Goal: Information Seeking & Learning: Learn about a topic

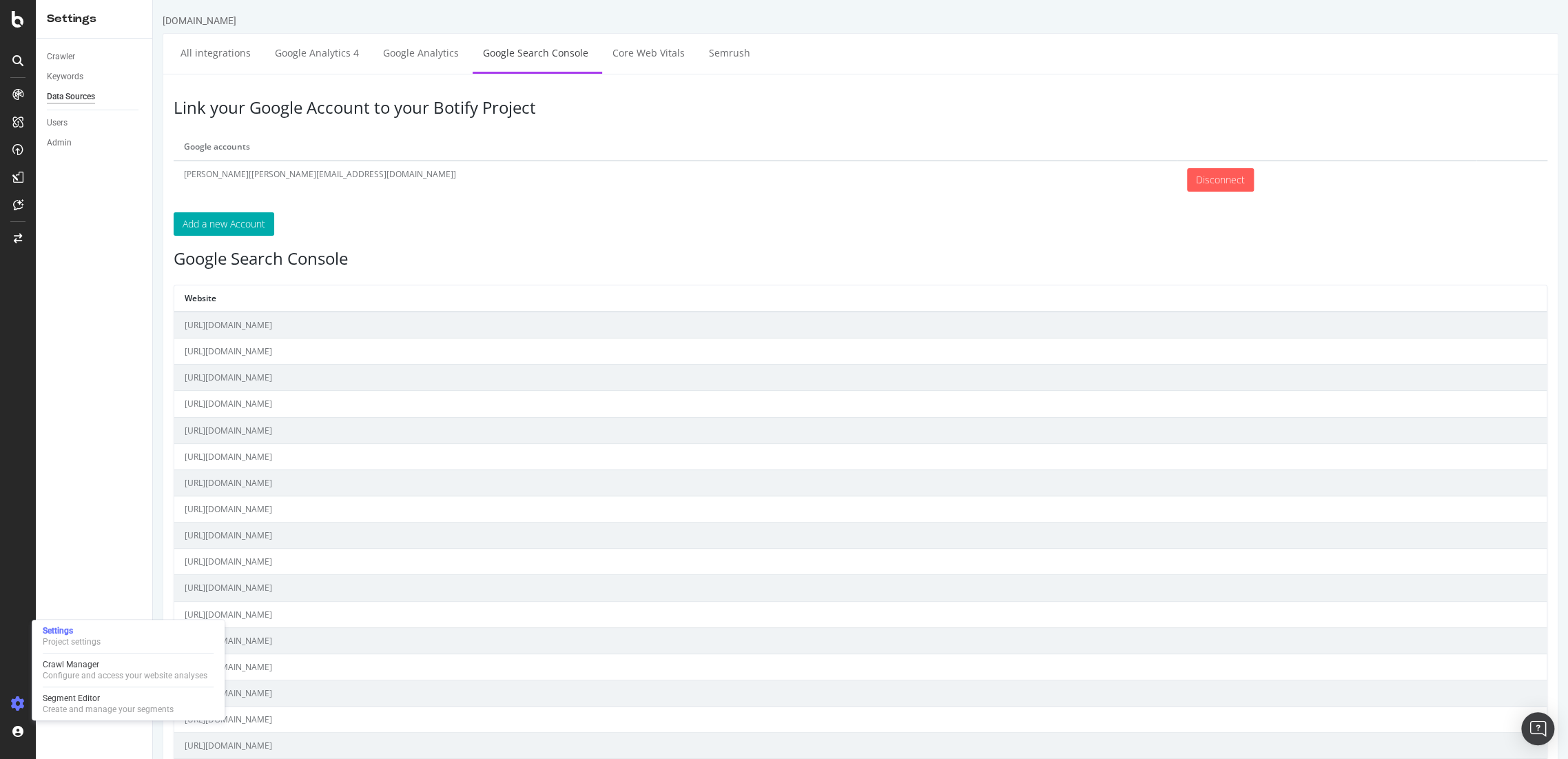
click at [81, 654] on div "Settings Project settings Crawl Manager Configure and access your website analy…" at bounding box center [128, 670] width 193 height 101
click at [83, 664] on div "Crawl Manager" at bounding box center [125, 664] width 164 height 11
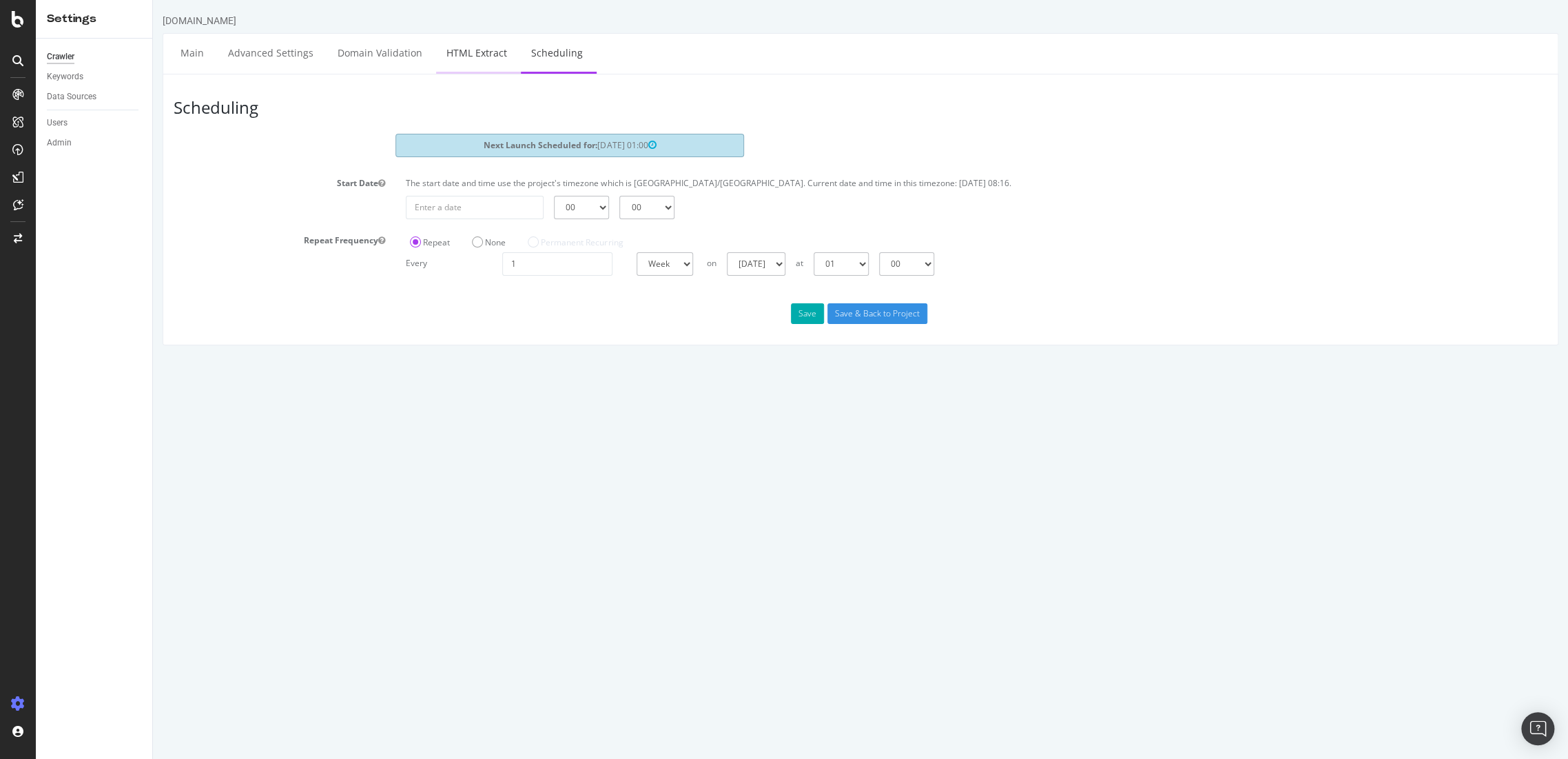
click at [463, 59] on link "HTML Extract" at bounding box center [477, 53] width 81 height 38
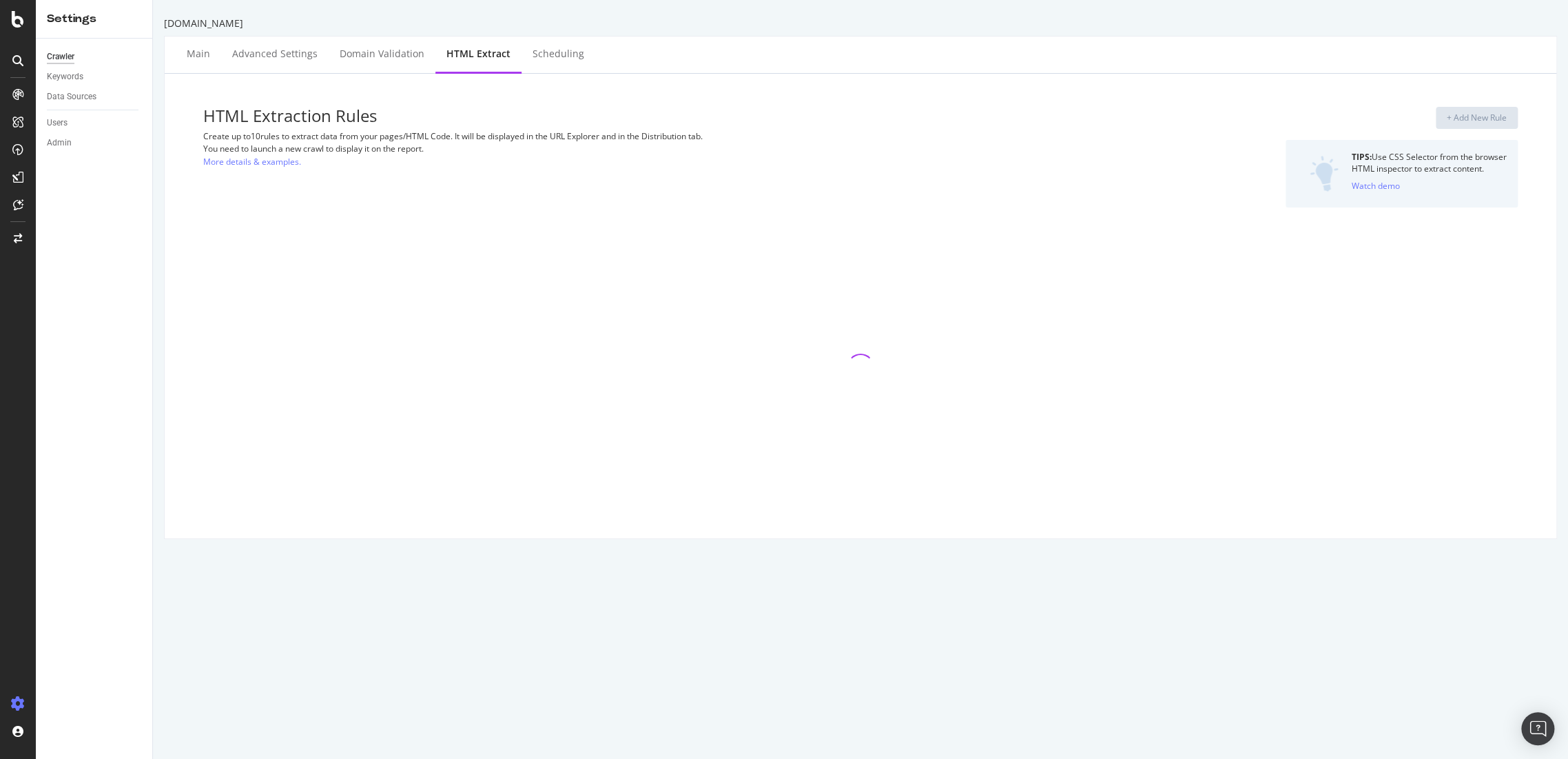
select select "i"
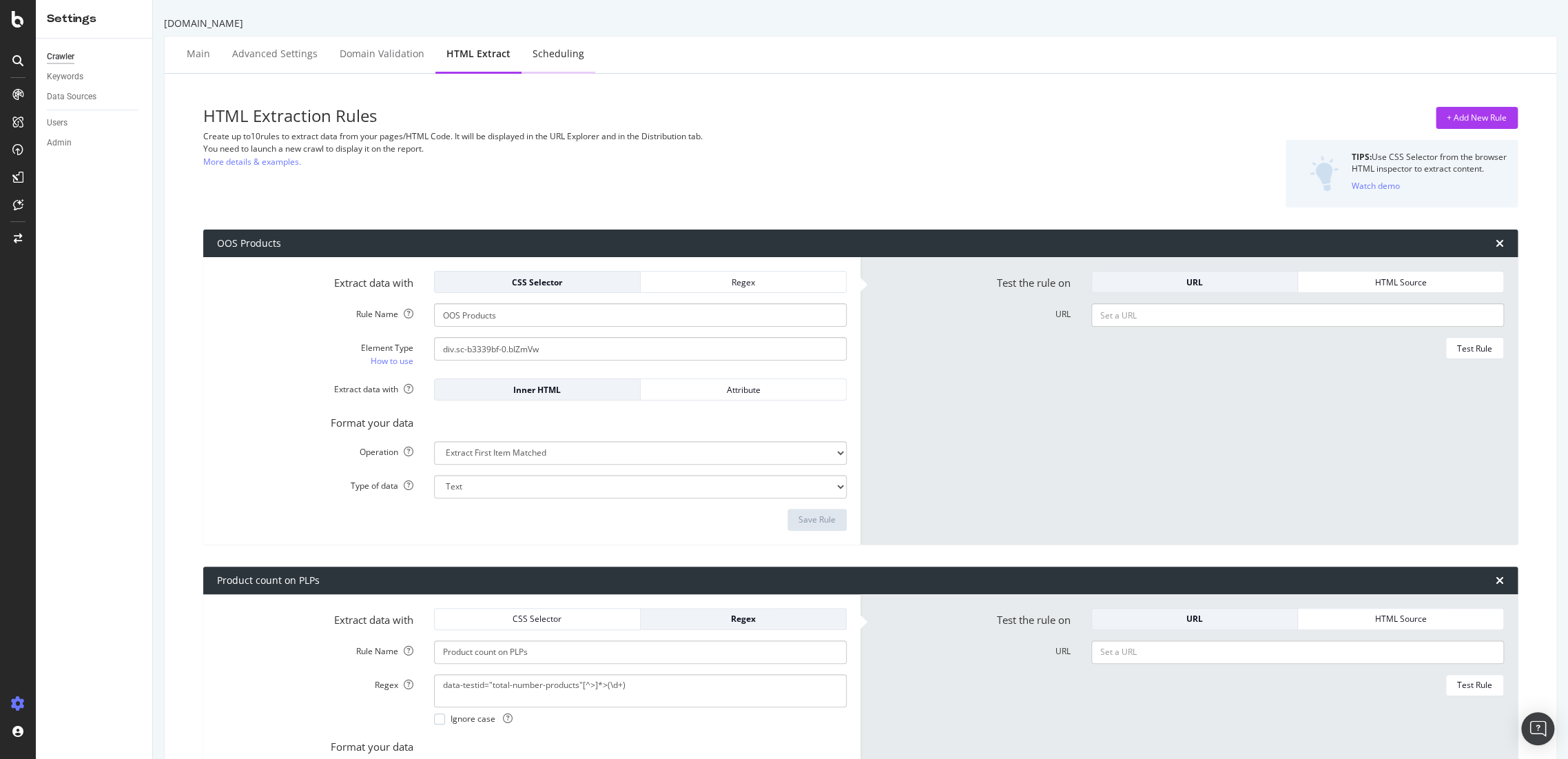
click at [567, 53] on div "Scheduling" at bounding box center [558, 53] width 52 height 14
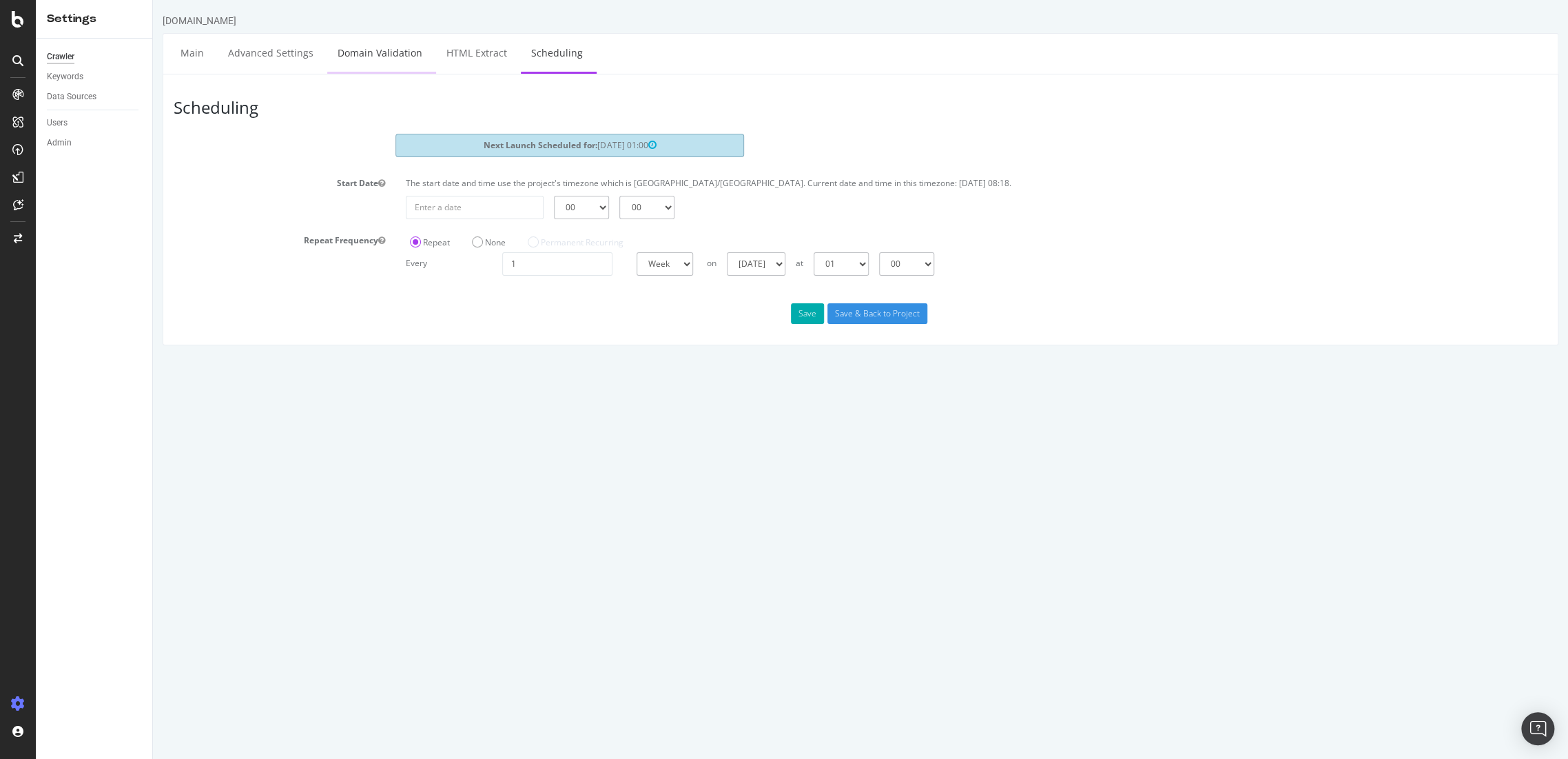
click at [398, 41] on link "Domain Validation" at bounding box center [380, 53] width 105 height 38
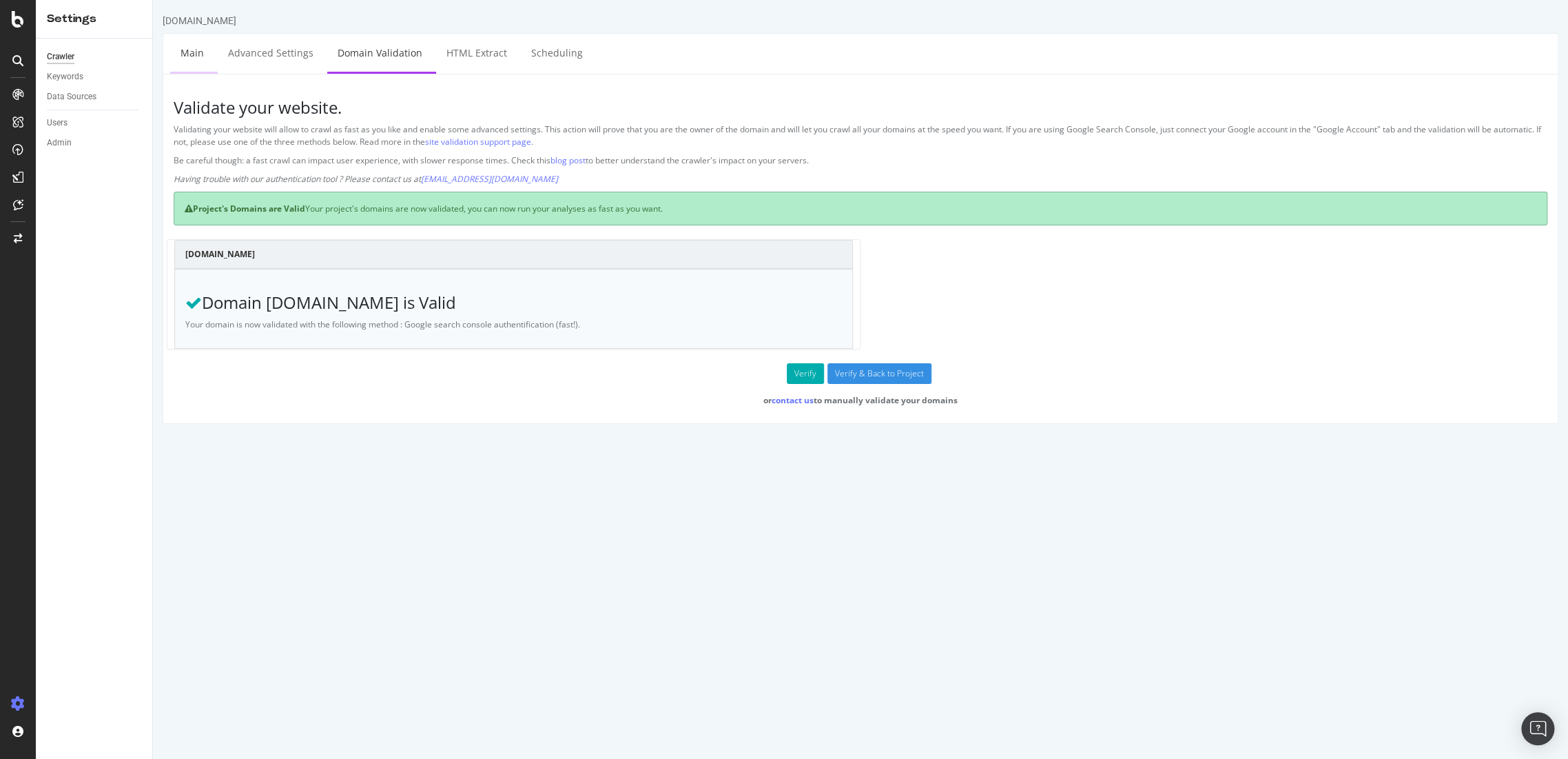
click at [192, 59] on link "Main" at bounding box center [192, 53] width 44 height 38
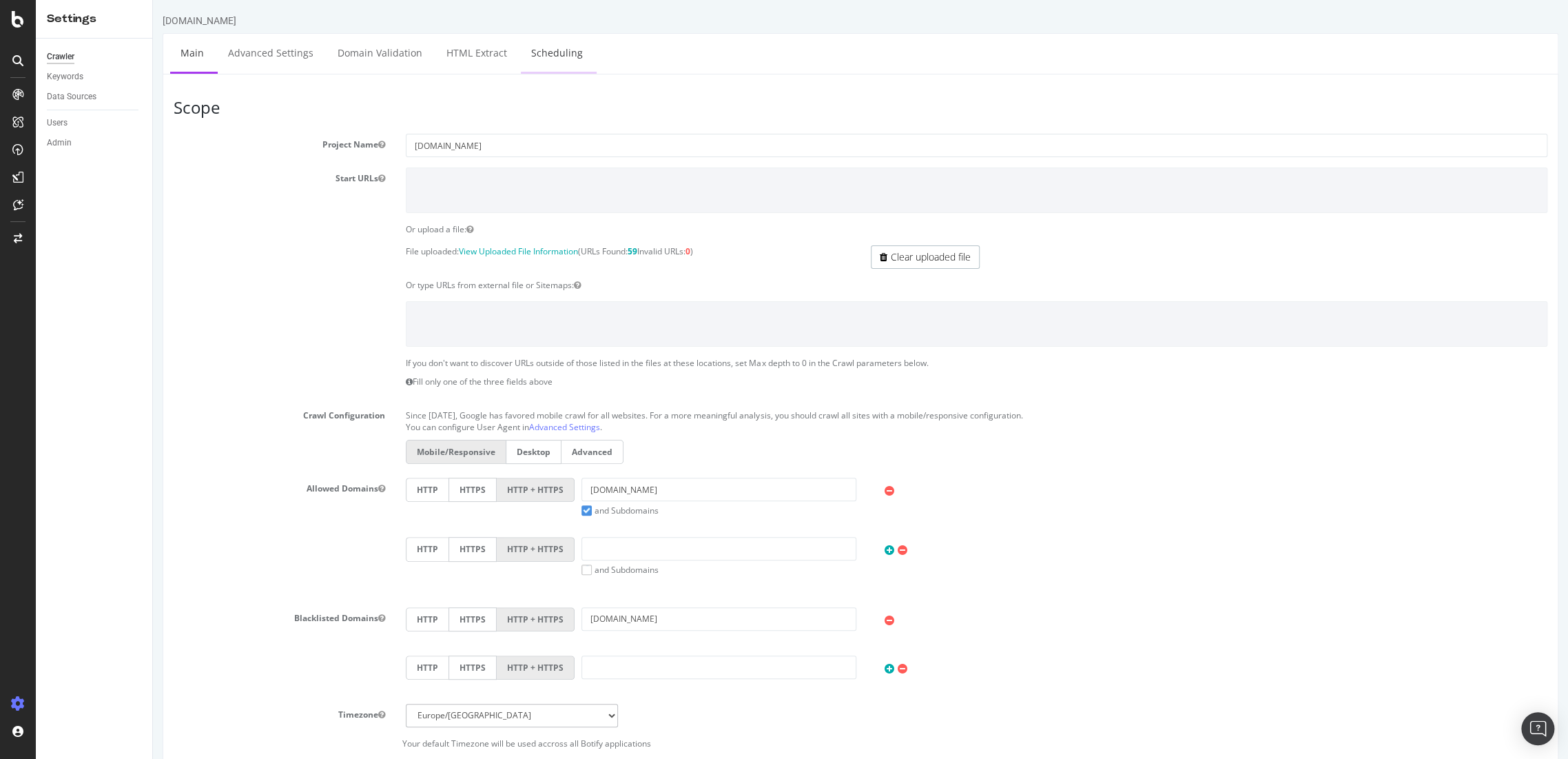
click at [549, 65] on link "Scheduling" at bounding box center [557, 53] width 72 height 38
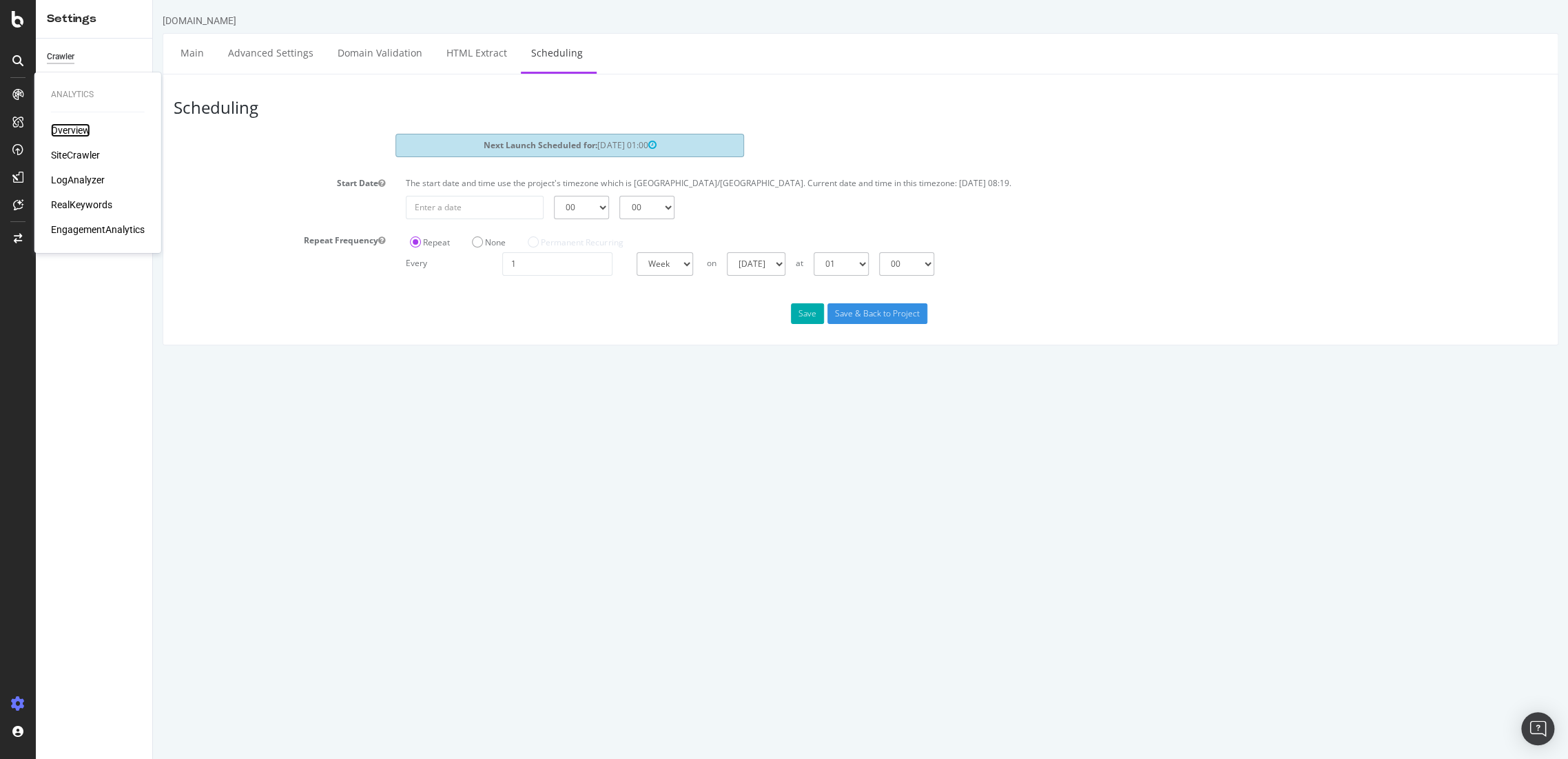
click at [67, 126] on div "Overview" at bounding box center [71, 130] width 40 height 14
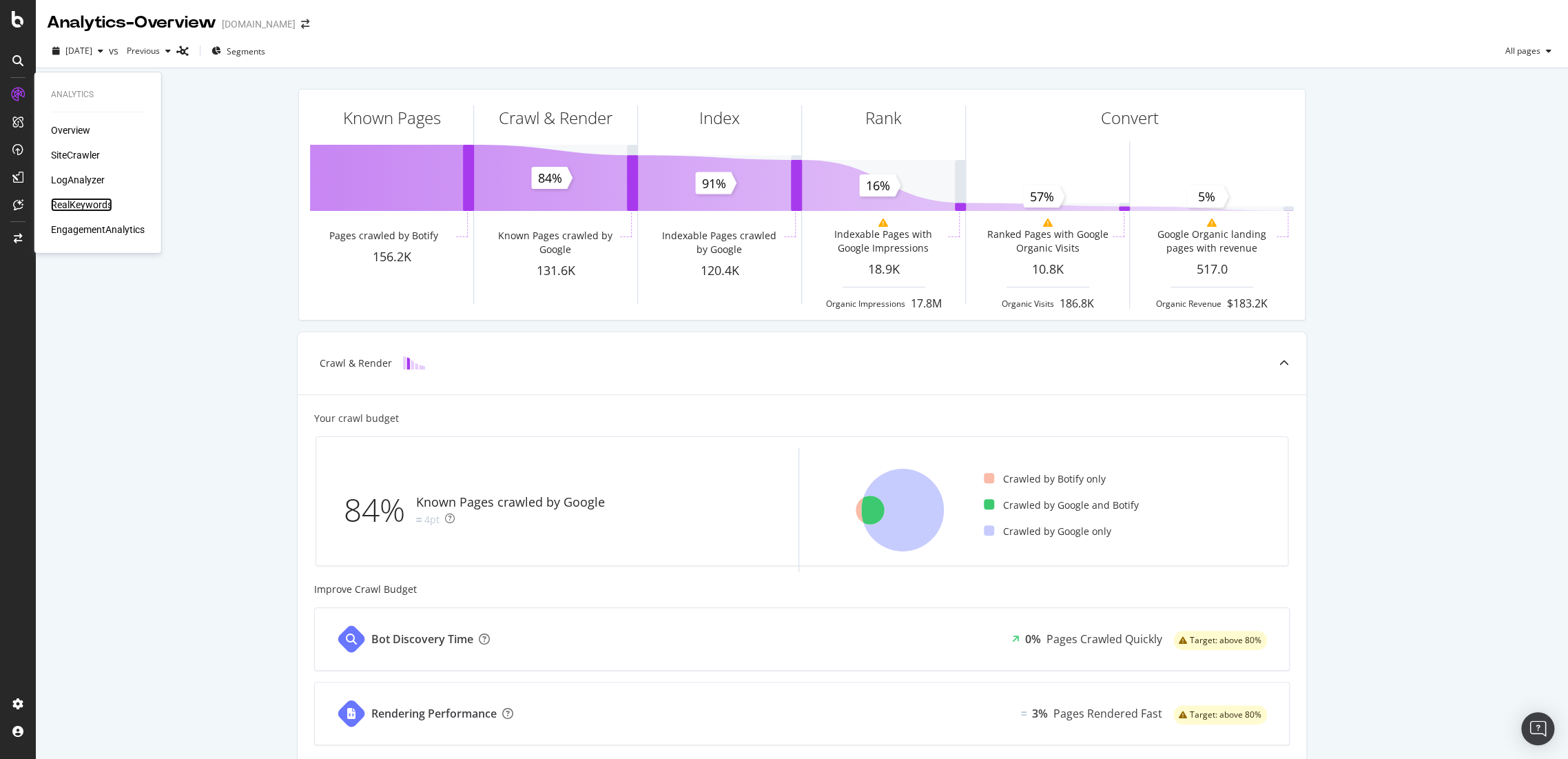
click at [86, 202] on div "RealKeywords" at bounding box center [81, 205] width 61 height 14
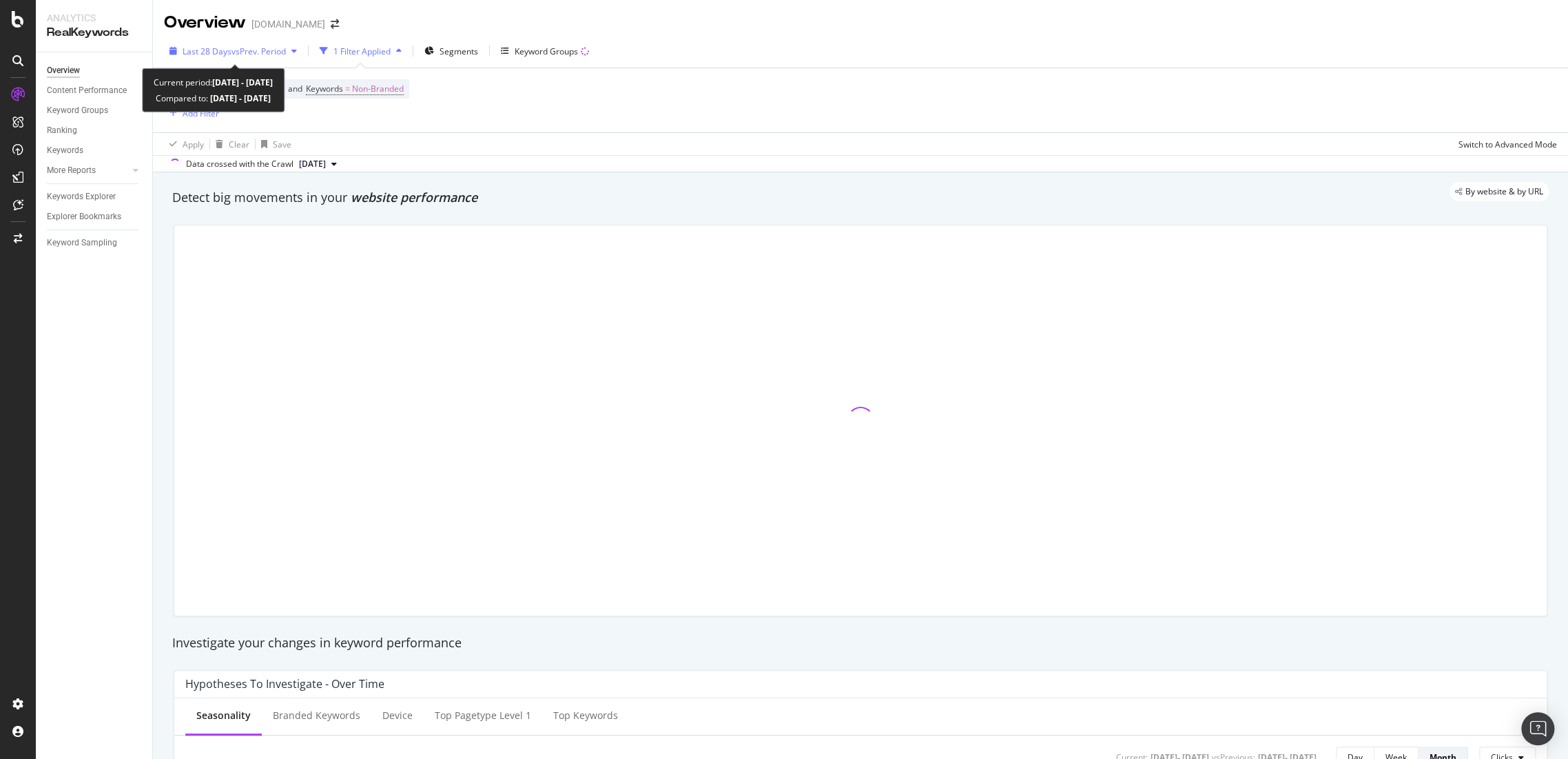
click at [281, 48] on span "vs Prev. Period" at bounding box center [259, 51] width 54 height 12
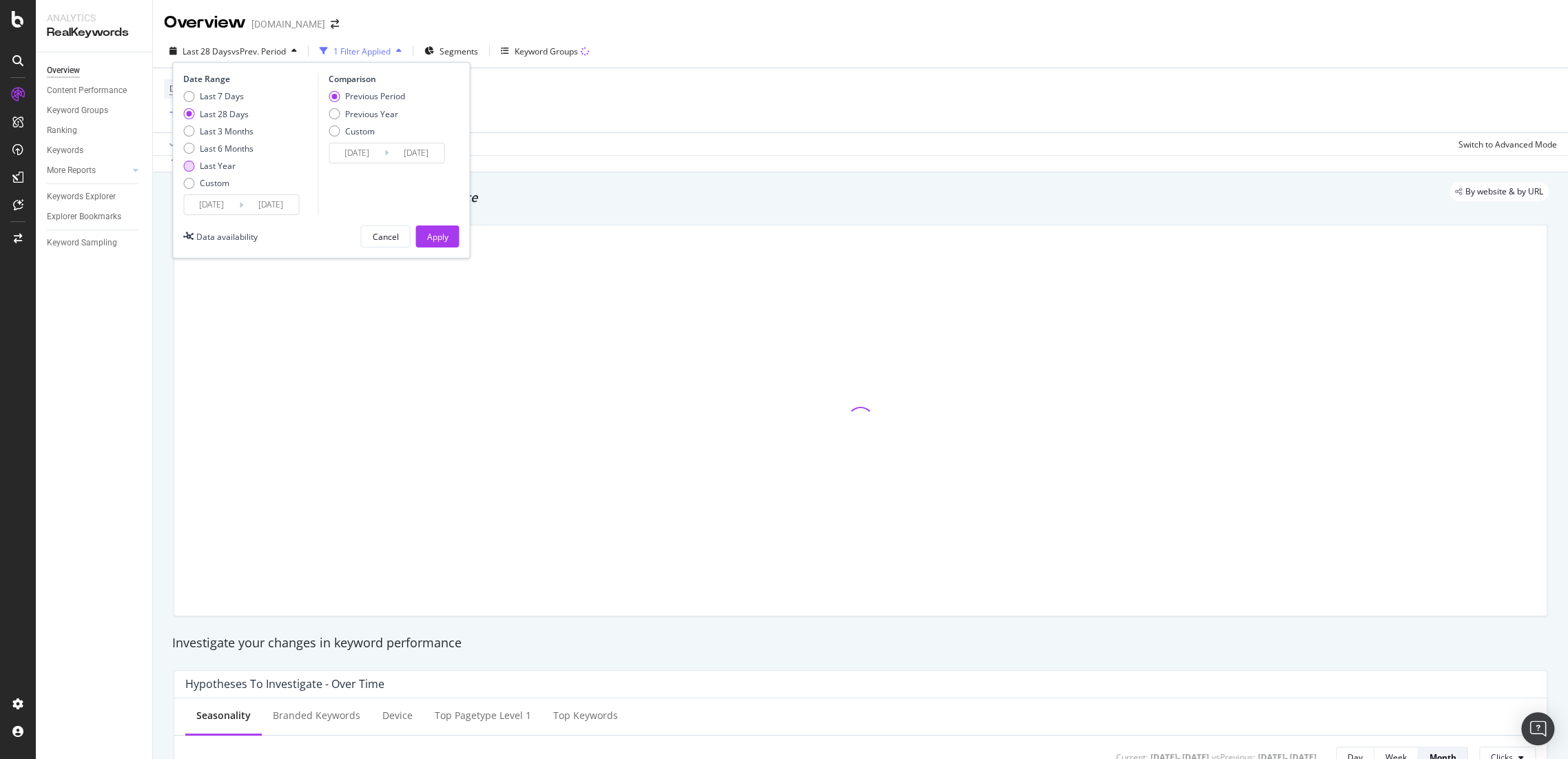
click at [199, 160] on div "Last Year" at bounding box center [218, 165] width 71 height 12
type input "[DATE]"
click at [427, 233] on div "Apply" at bounding box center [437, 236] width 22 height 12
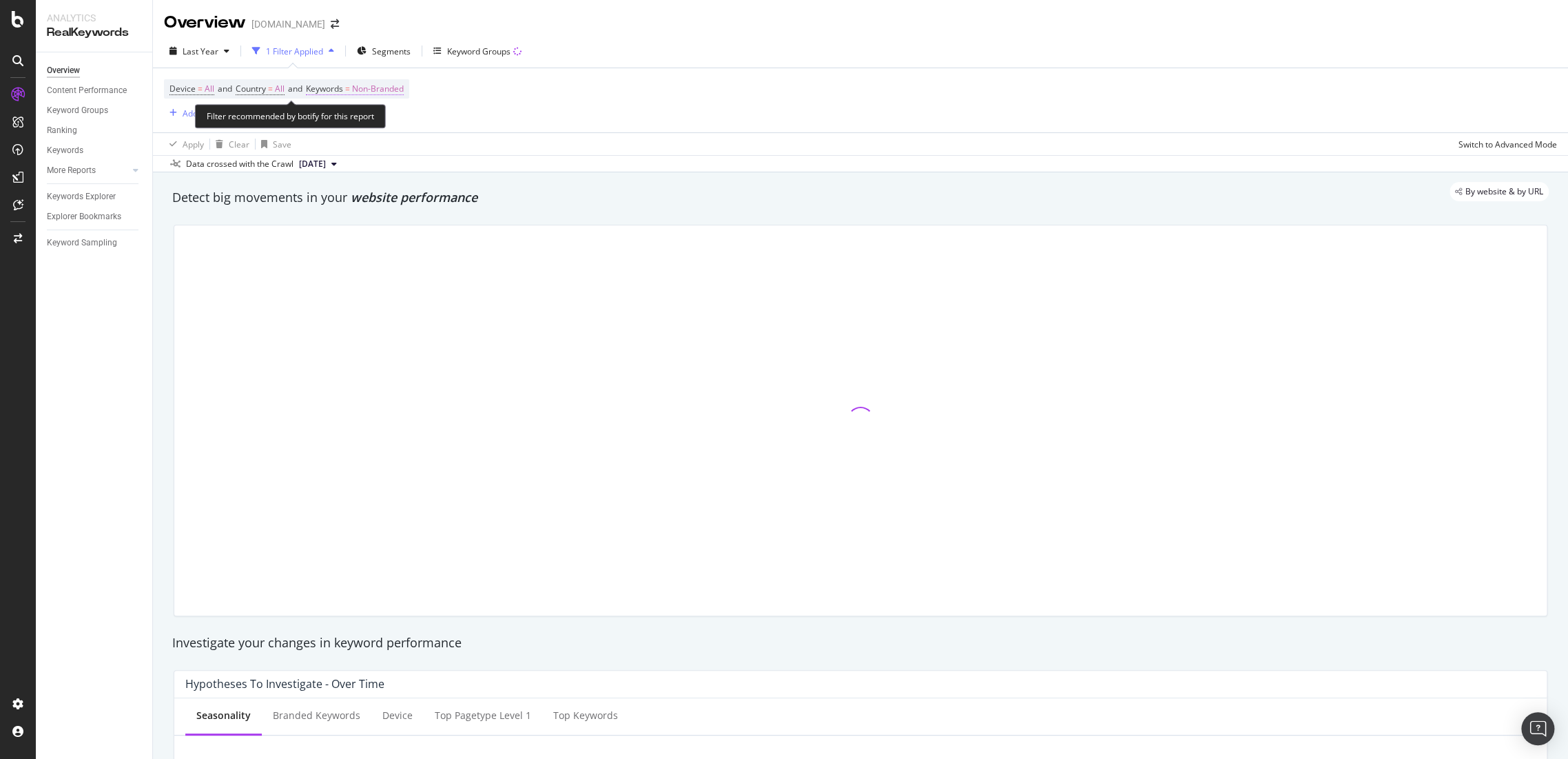
click at [388, 91] on span "Non-Branded" at bounding box center [377, 88] width 52 height 19
click at [379, 127] on div "Non-Branded" at bounding box center [362, 121] width 74 height 21
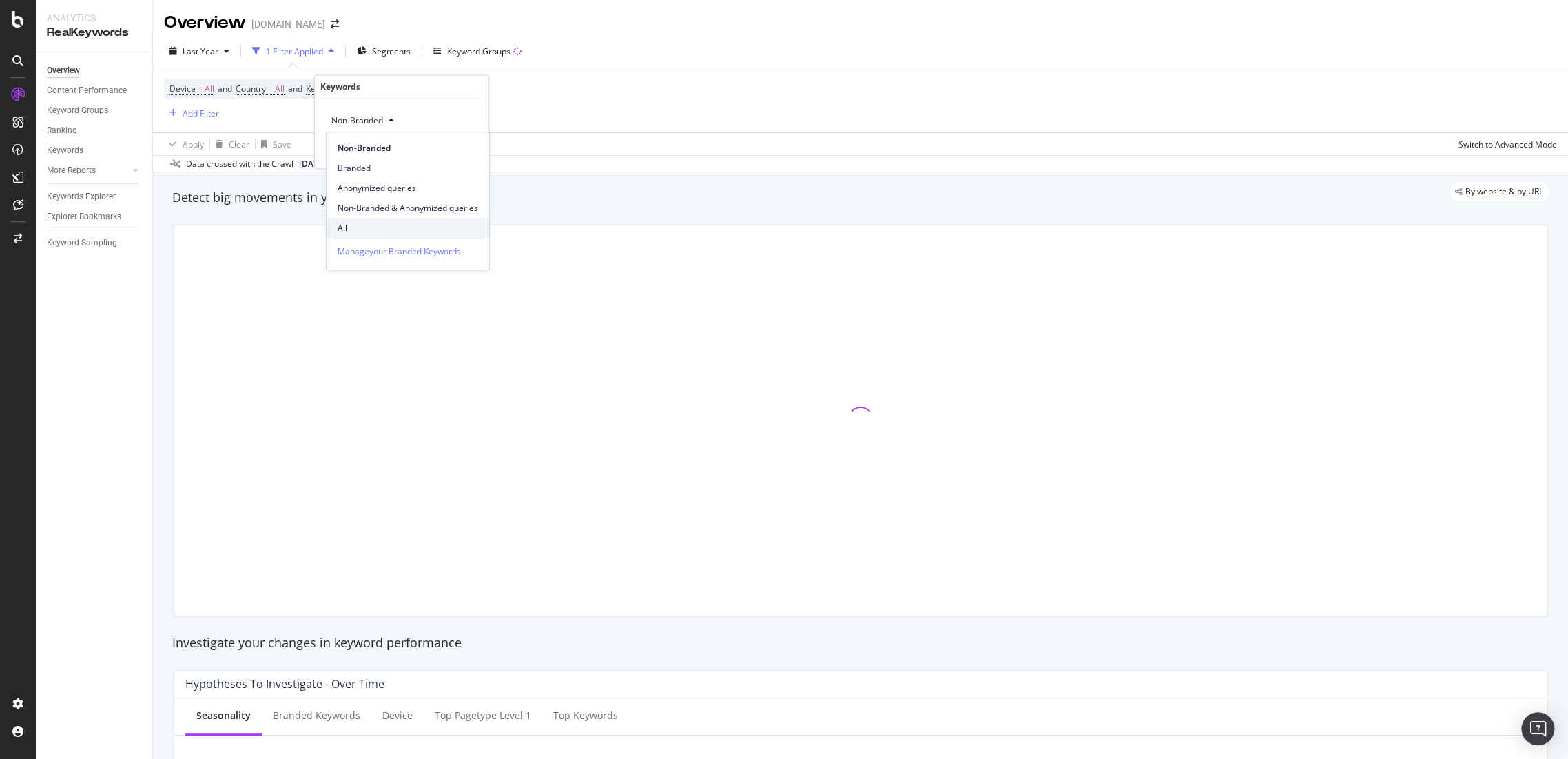
click at [368, 219] on div "All" at bounding box center [408, 228] width 163 height 20
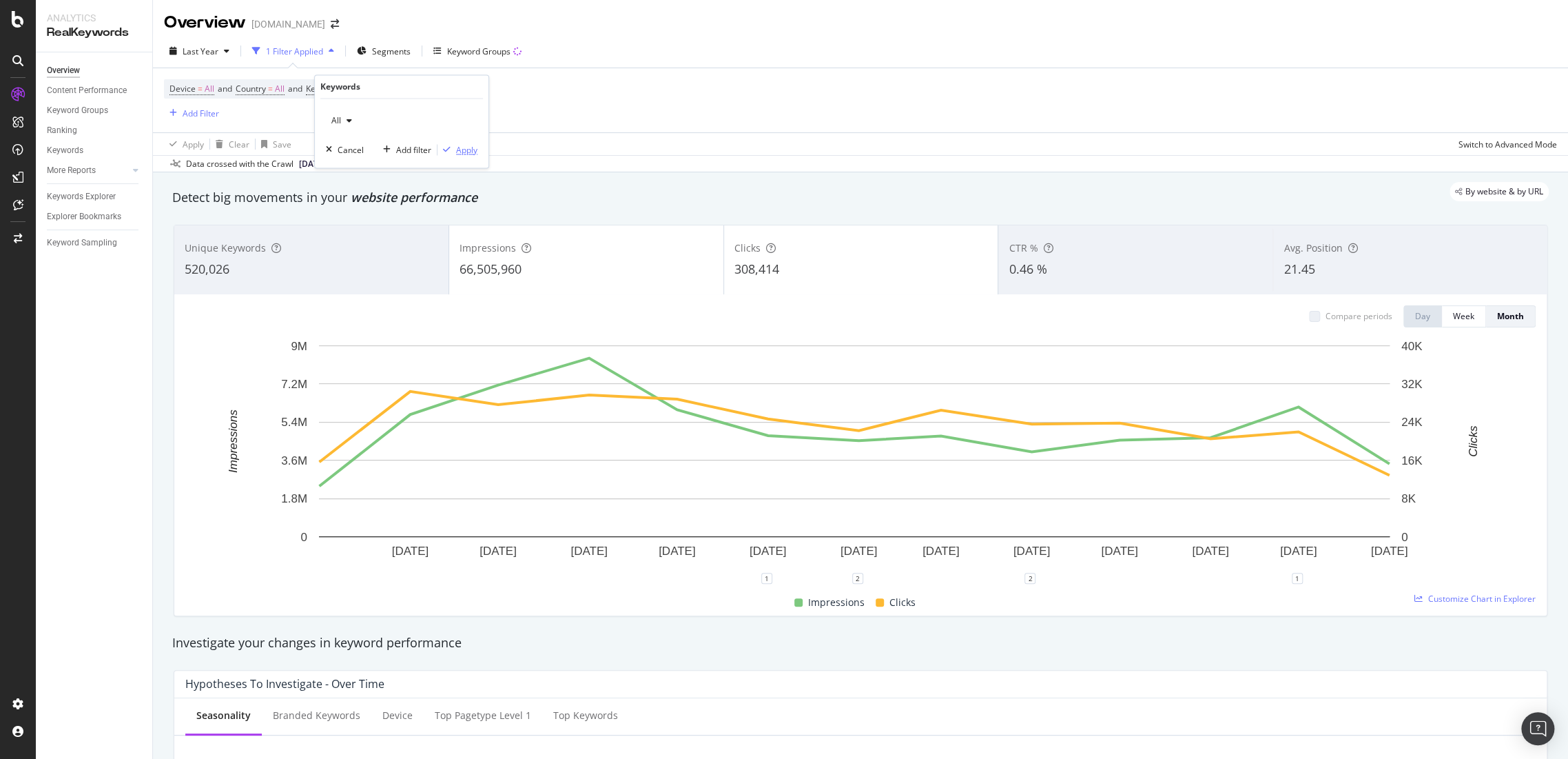
click at [467, 146] on div "Apply" at bounding box center [467, 150] width 22 height 12
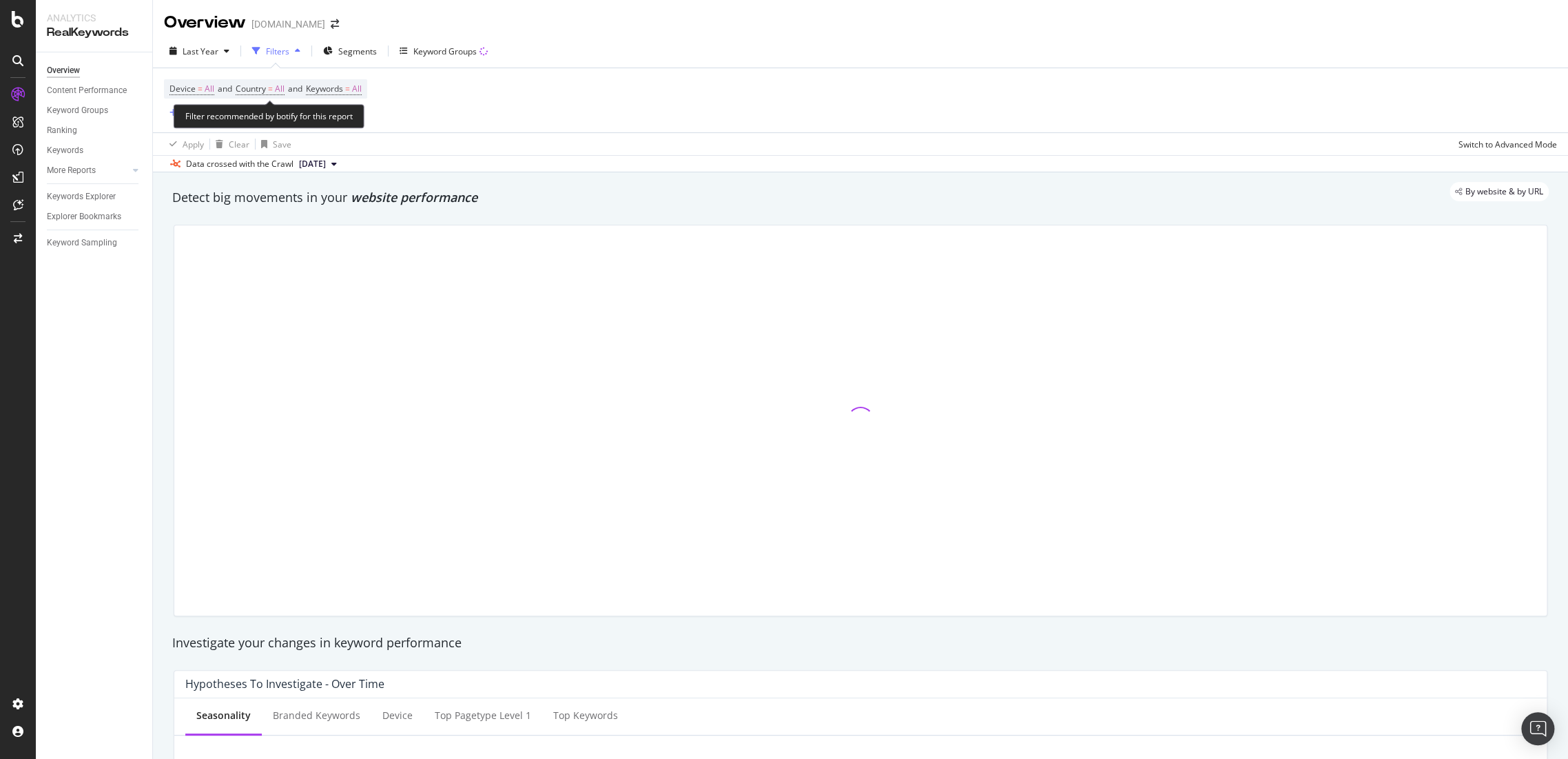
click at [266, 96] on span "Device = All and Country = All and Keywords = All" at bounding box center [266, 88] width 192 height 19
click at [266, 88] on span "Country" at bounding box center [250, 88] width 30 height 12
click at [275, 136] on div "All Cancel Add filter Apply" at bounding box center [327, 133] width 174 height 69
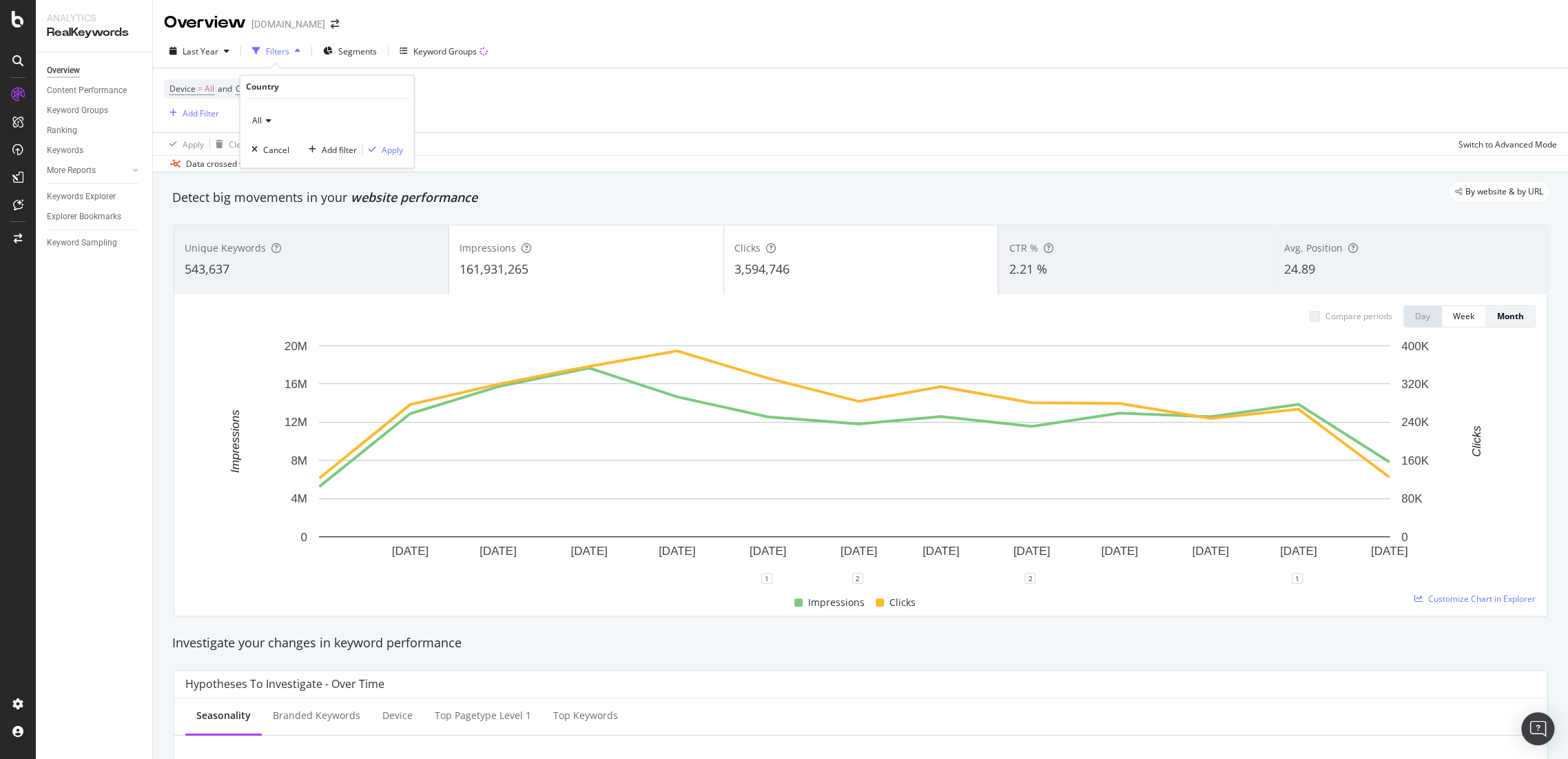
click at [269, 120] on icon at bounding box center [267, 121] width 9 height 9
click at [274, 134] on div "All Cancel Add filter Apply" at bounding box center [327, 133] width 174 height 69
click at [273, 123] on div "All" at bounding box center [327, 121] width 152 height 22
type input "sw"
click at [295, 167] on span "[GEOGRAPHIC_DATA]" at bounding box center [300, 167] width 84 height 12
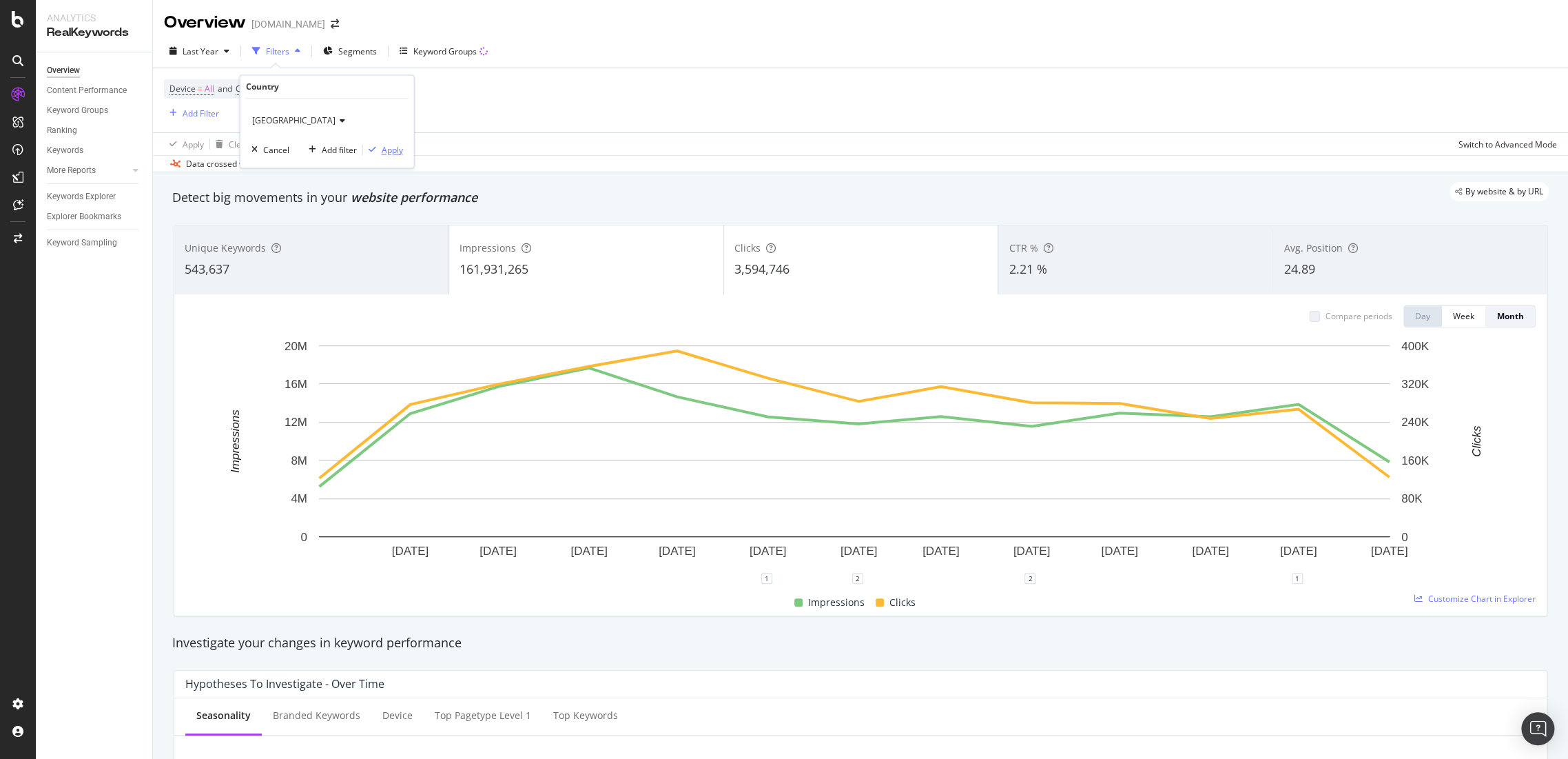
click at [388, 151] on div "Apply" at bounding box center [392, 150] width 22 height 12
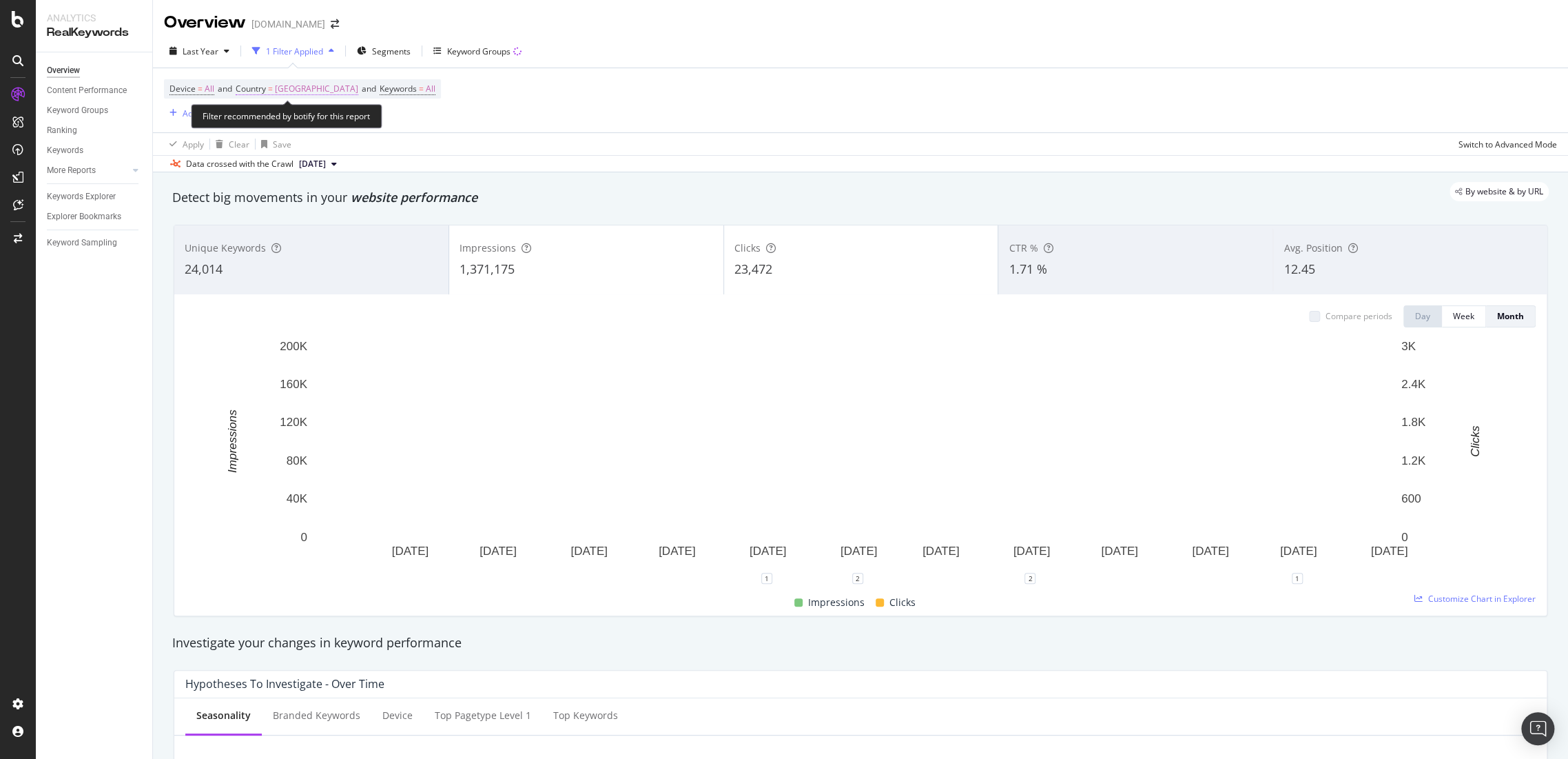
click at [289, 87] on span "[GEOGRAPHIC_DATA]" at bounding box center [317, 88] width 84 height 19
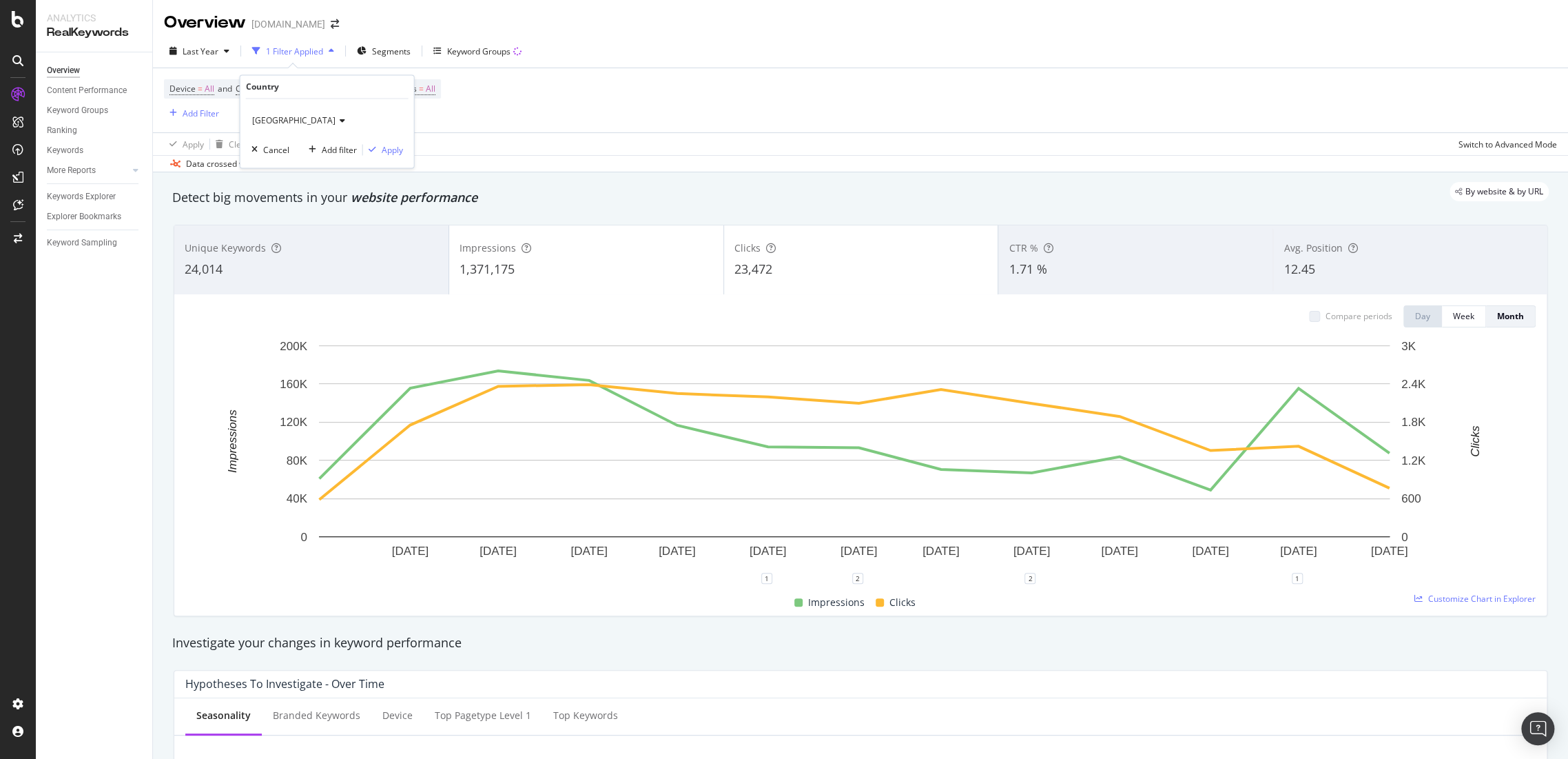
click at [336, 122] on icon at bounding box center [340, 121] width 9 height 9
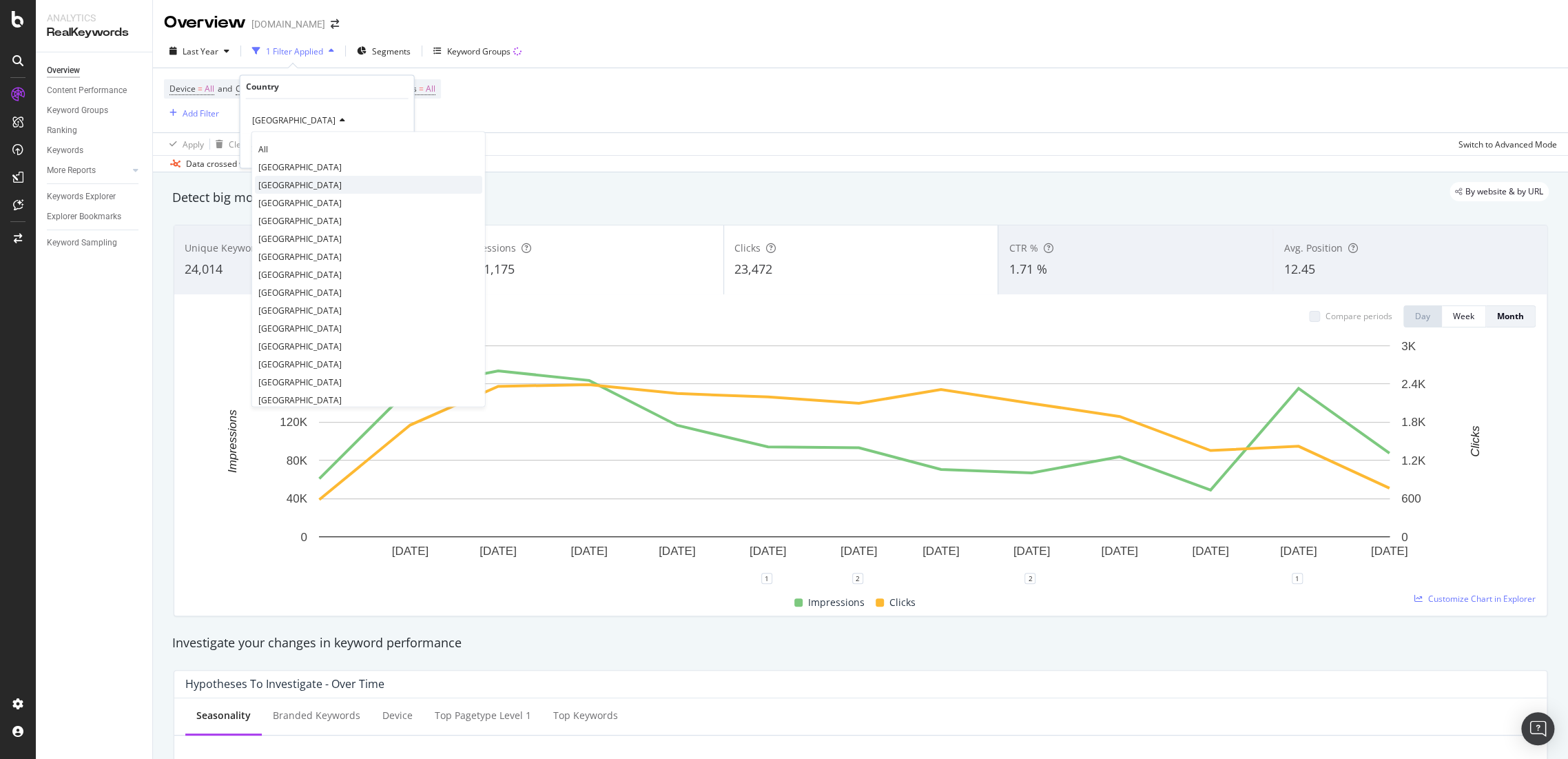
click at [302, 179] on div "[GEOGRAPHIC_DATA]" at bounding box center [368, 185] width 227 height 18
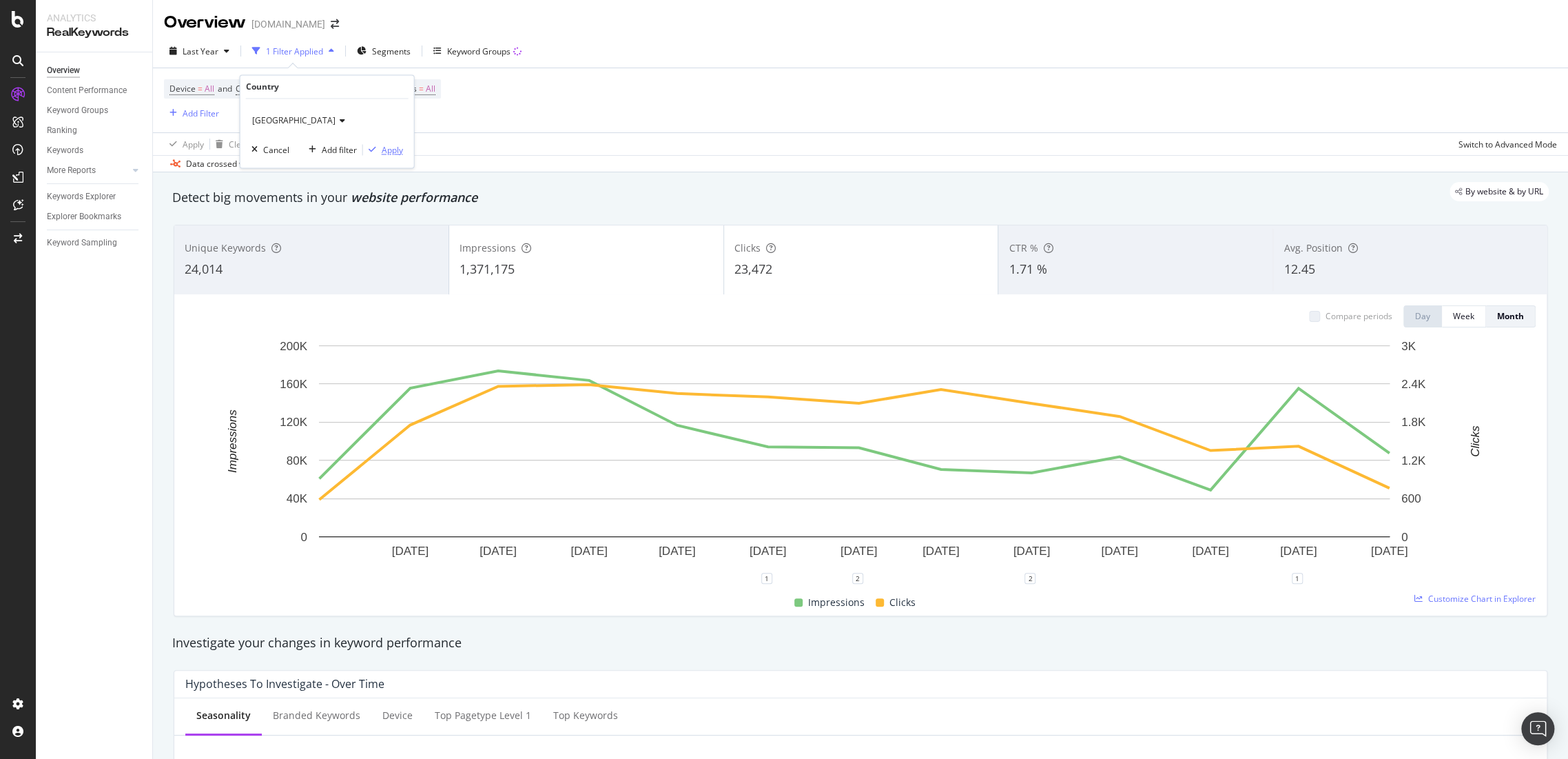
click at [381, 147] on div "button" at bounding box center [372, 150] width 19 height 9
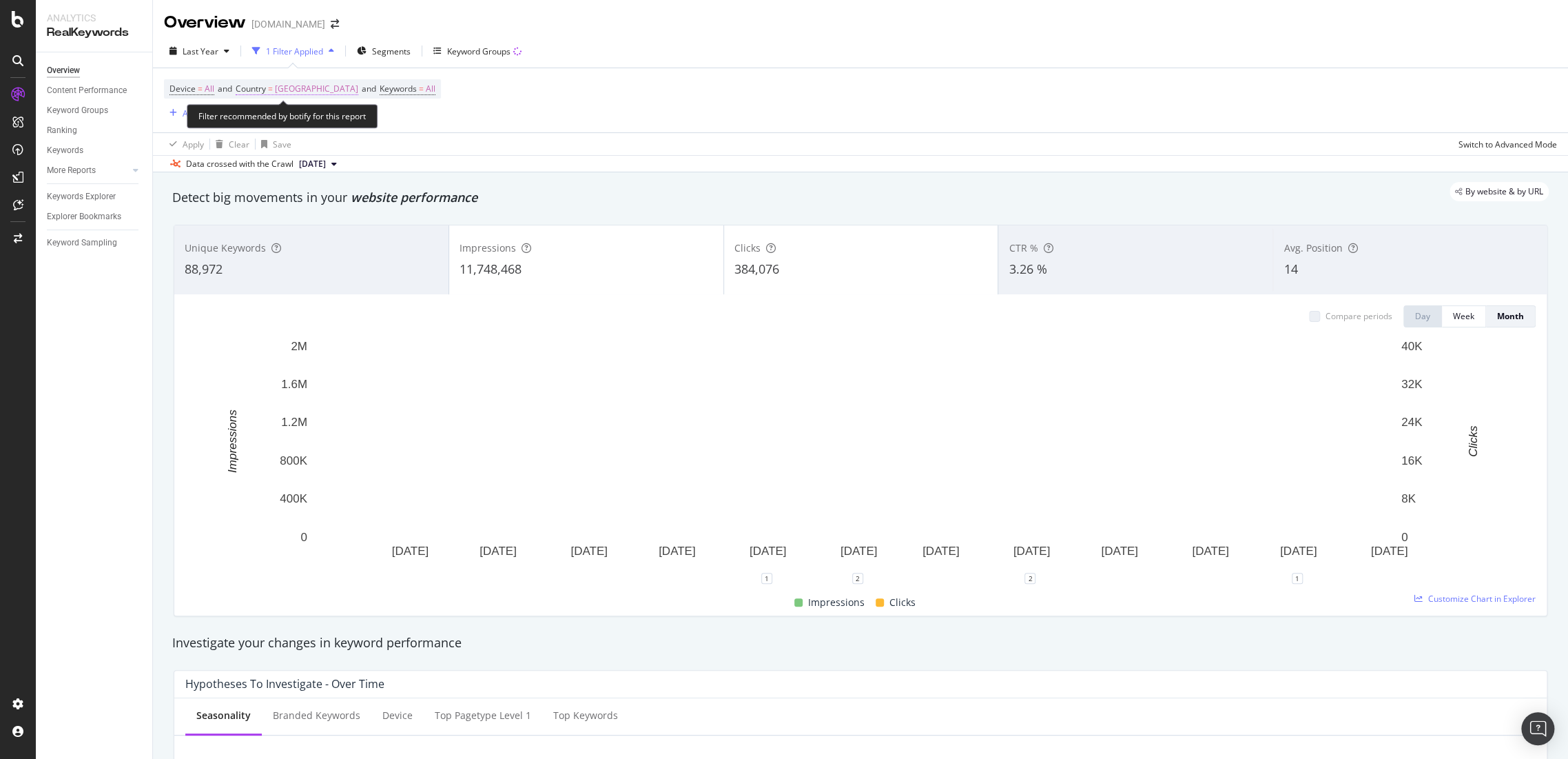
click at [302, 91] on span "[GEOGRAPHIC_DATA]" at bounding box center [317, 88] width 84 height 19
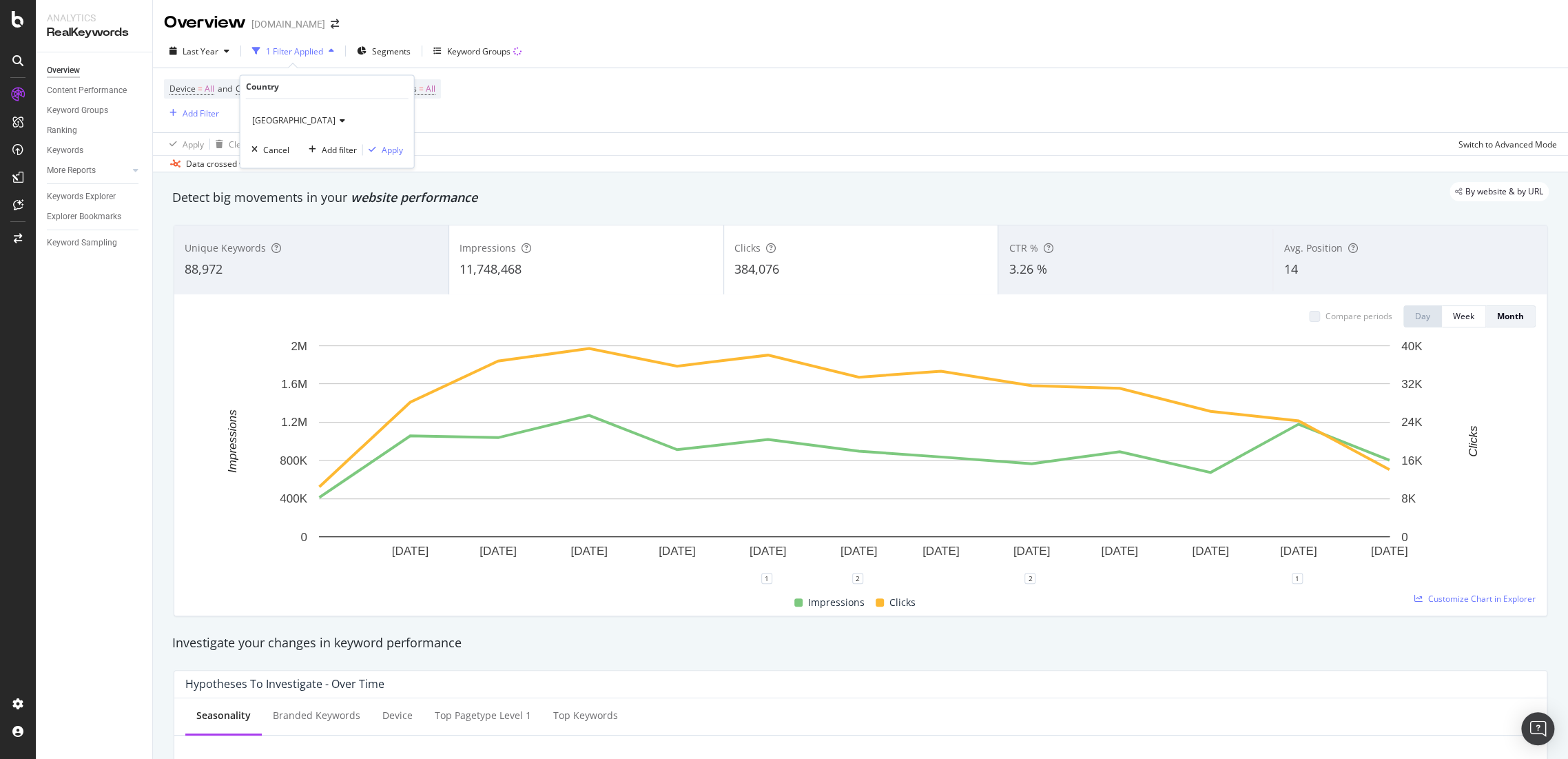
click at [336, 123] on icon at bounding box center [340, 121] width 9 height 9
type input "sw"
click at [298, 167] on span "[GEOGRAPHIC_DATA]" at bounding box center [300, 167] width 84 height 12
click at [386, 154] on div "Apply" at bounding box center [392, 150] width 22 height 12
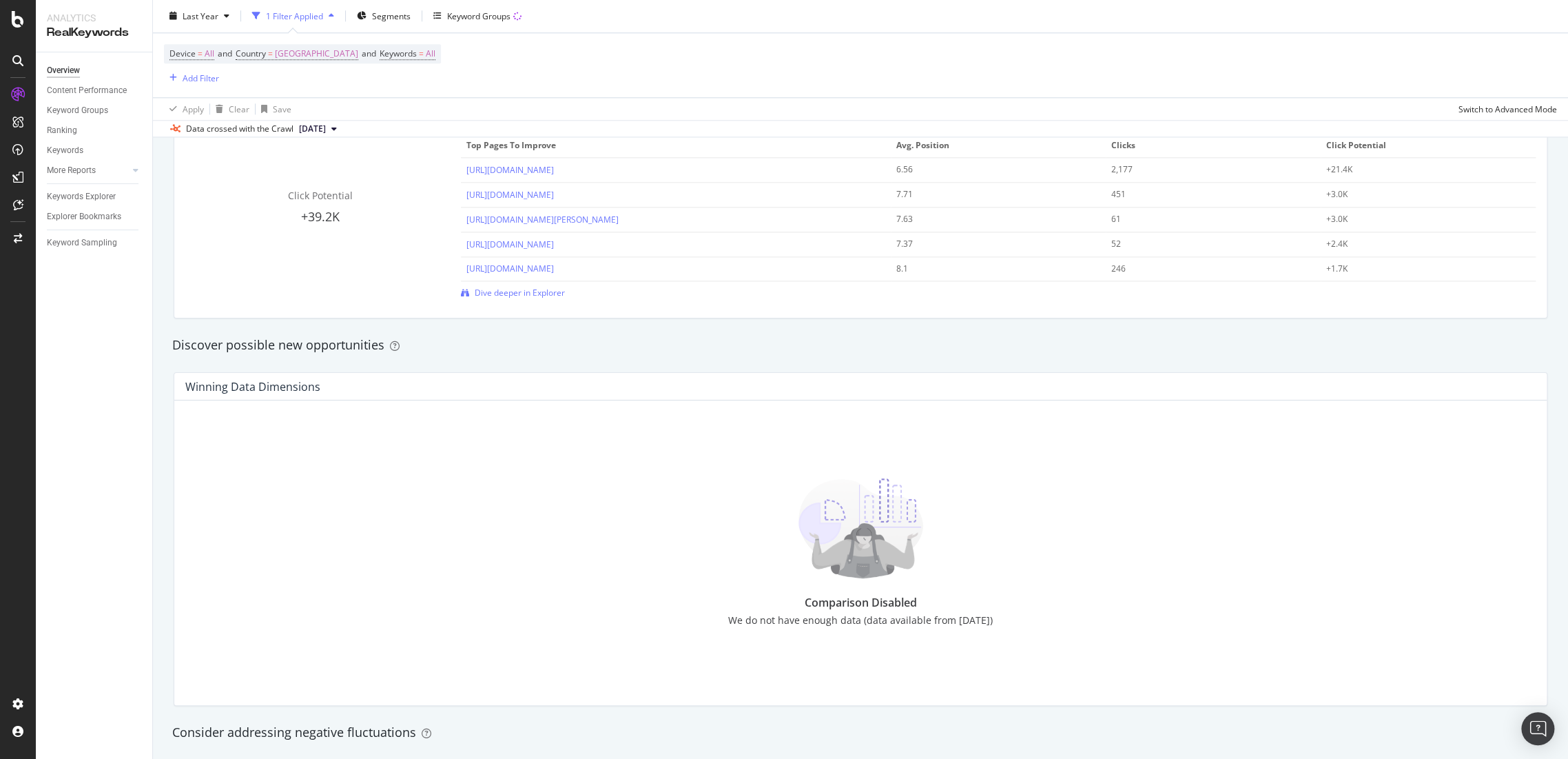
scroll to position [1292, 0]
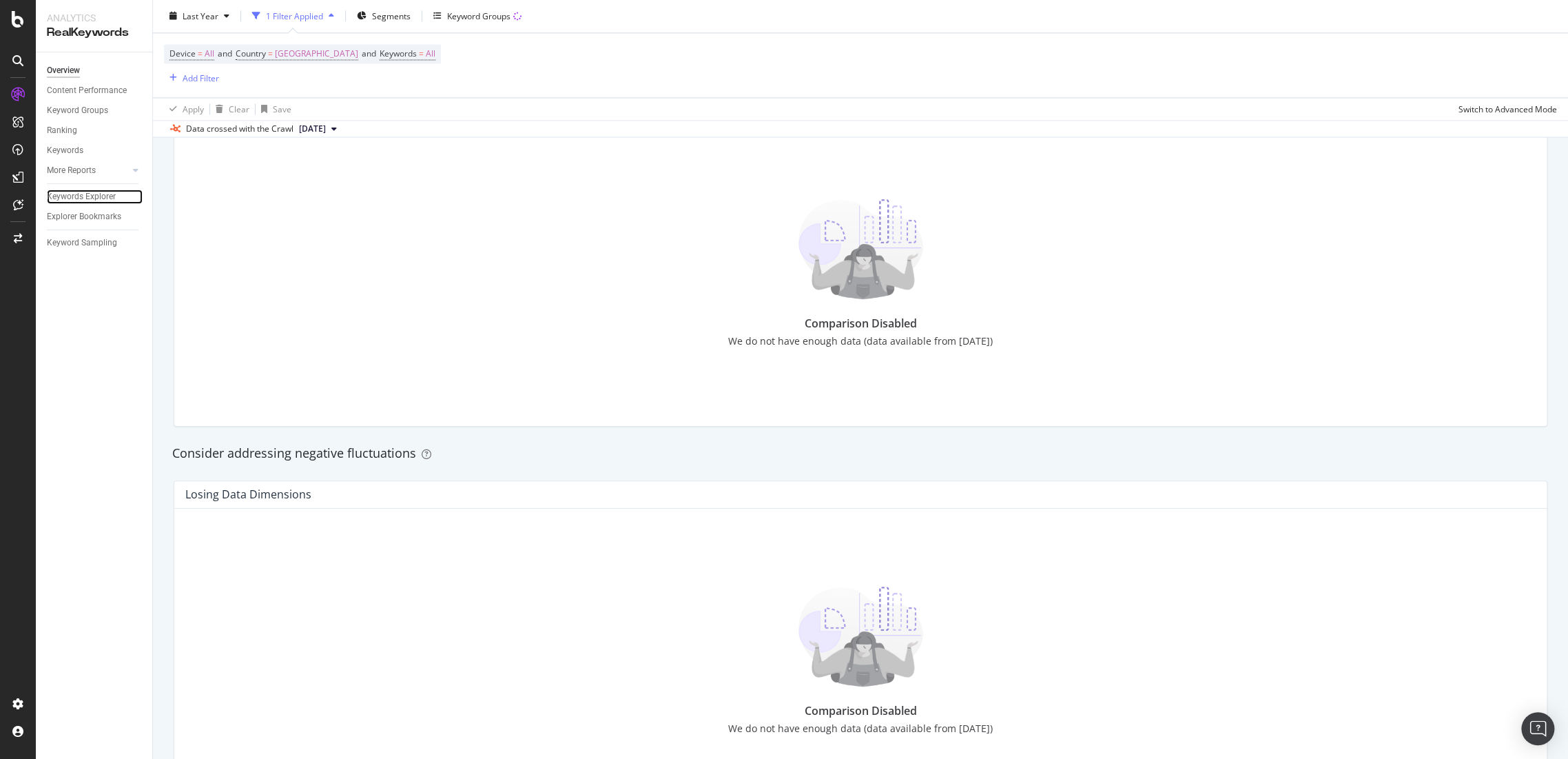
click at [90, 194] on div "Keywords Explorer" at bounding box center [81, 196] width 69 height 15
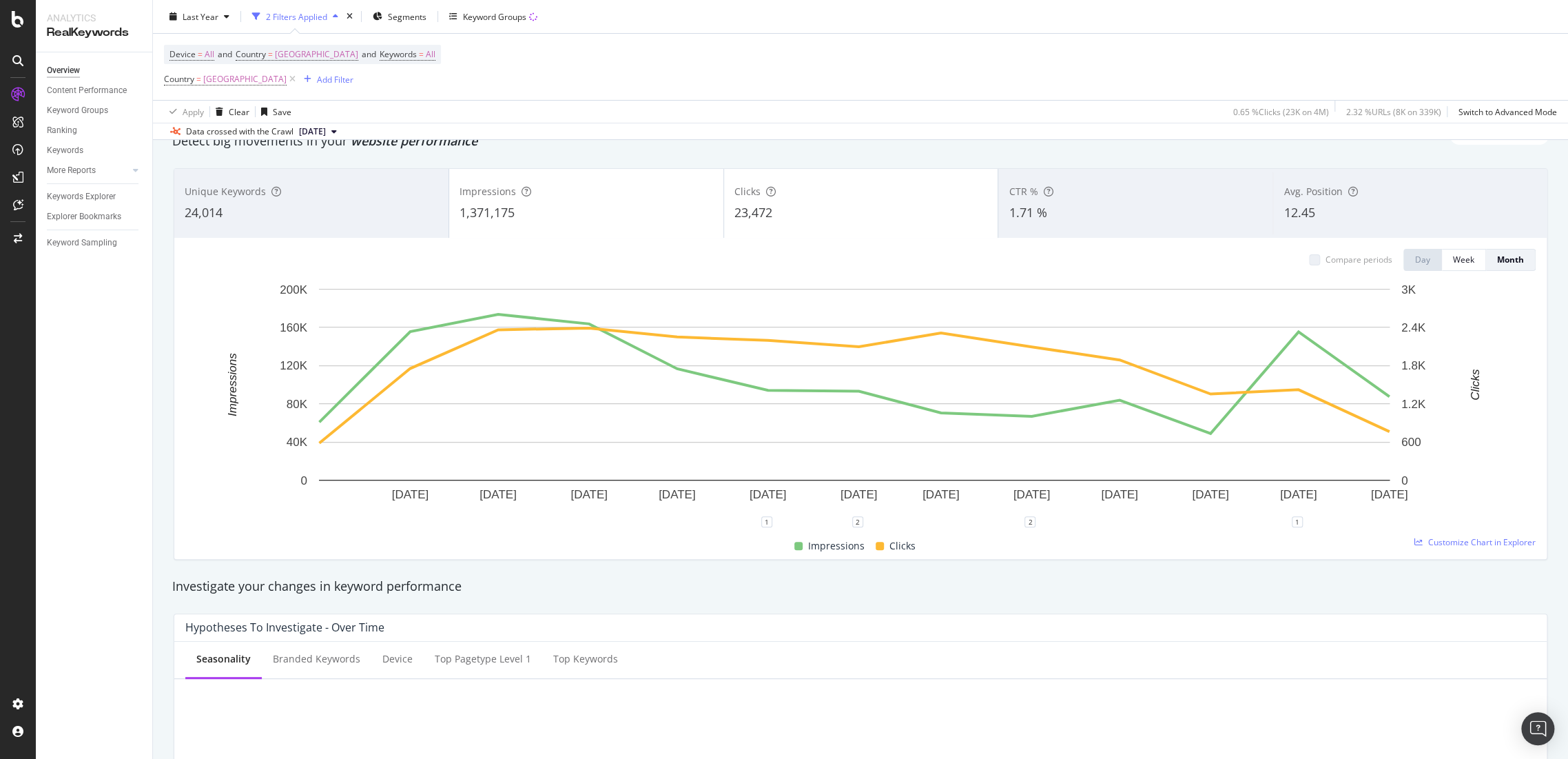
scroll to position [53, 0]
